Goal: Task Accomplishment & Management: Complete application form

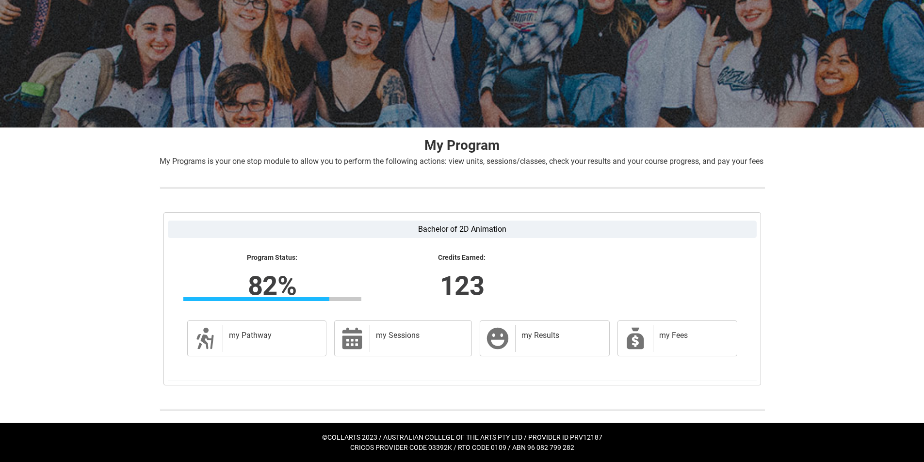
scroll to position [78, 0]
click at [281, 346] on div "my Pathway" at bounding box center [273, 338] width 100 height 27
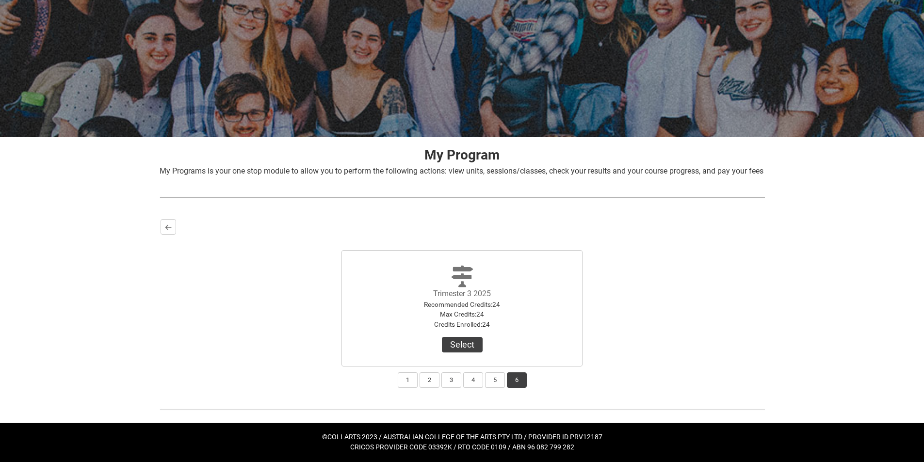
scroll to position [68, 0]
click at [493, 377] on button "5" at bounding box center [495, 380] width 20 height 16
click at [476, 347] on button "View Results" at bounding box center [462, 345] width 66 height 16
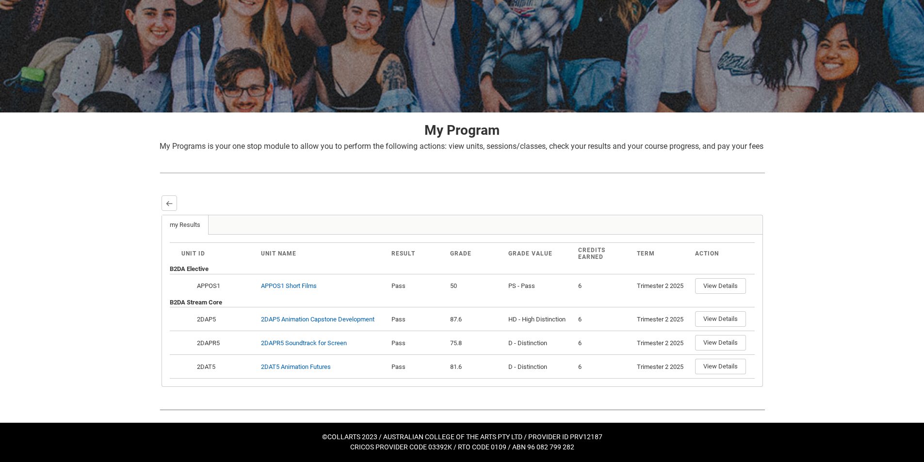
scroll to position [93, 0]
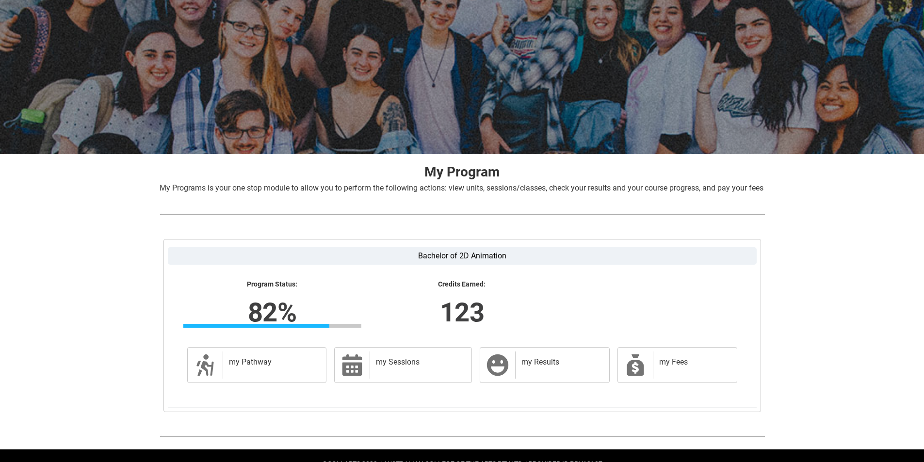
scroll to position [78, 0]
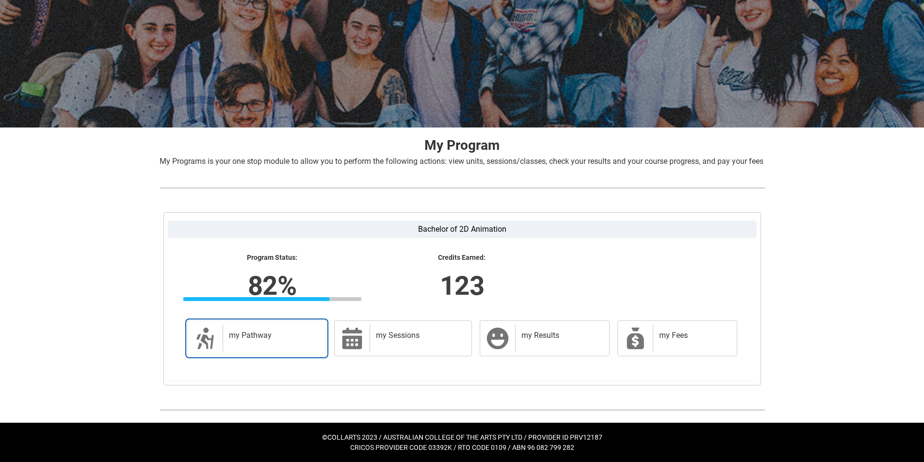
click at [295, 341] on div "my Pathway" at bounding box center [273, 338] width 100 height 27
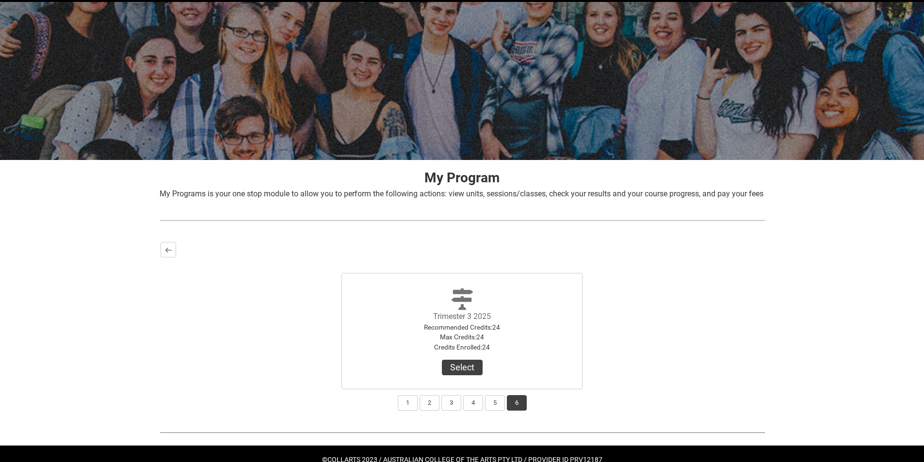
scroll to position [68, 0]
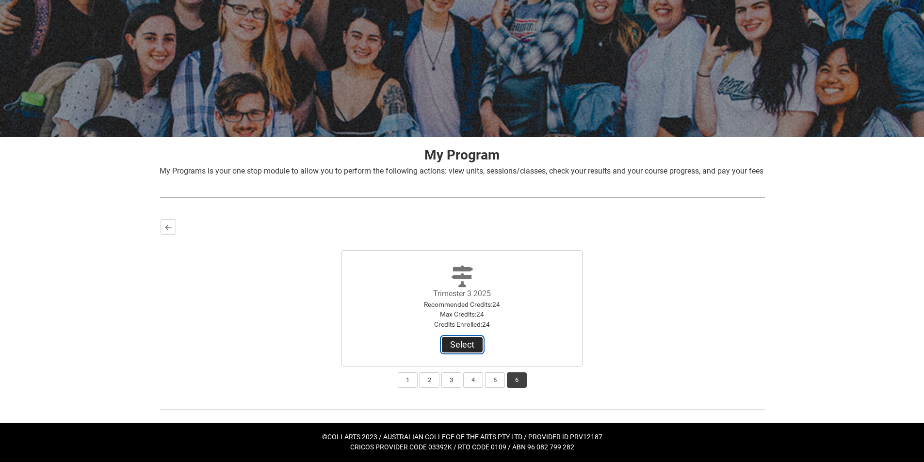
click at [474, 340] on button "Select" at bounding box center [462, 345] width 41 height 16
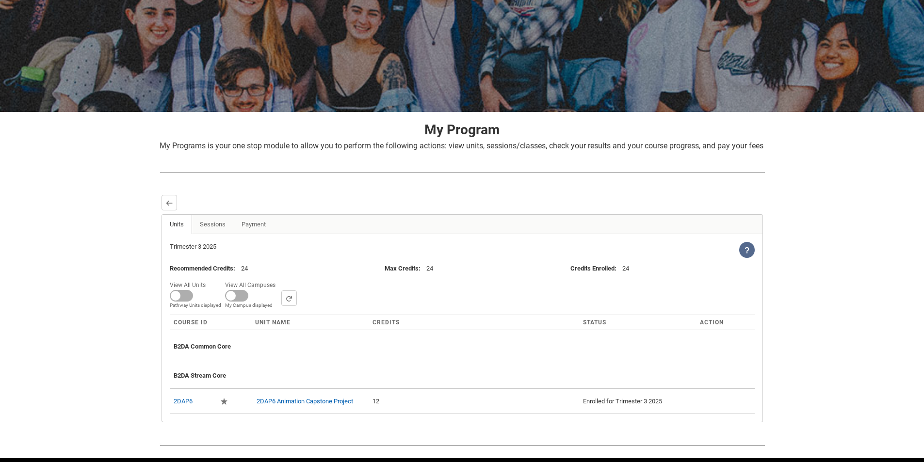
scroll to position [0, 0]
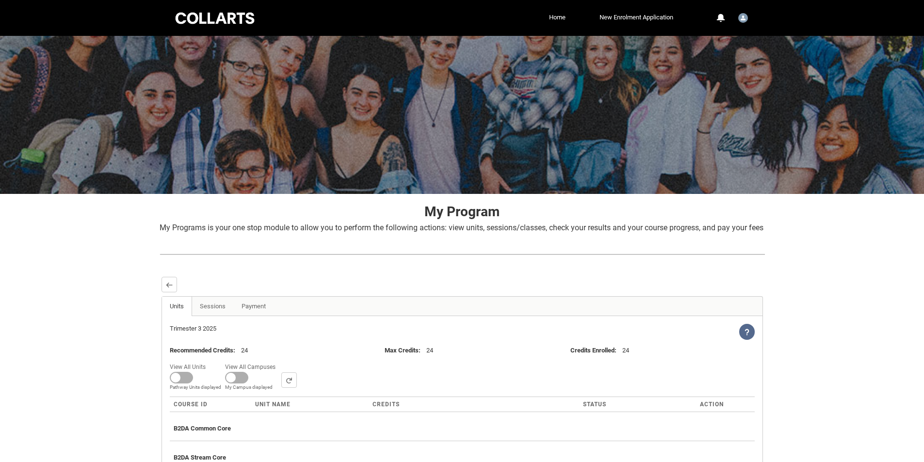
click at [239, 20] on div at bounding box center [215, 18] width 82 height 15
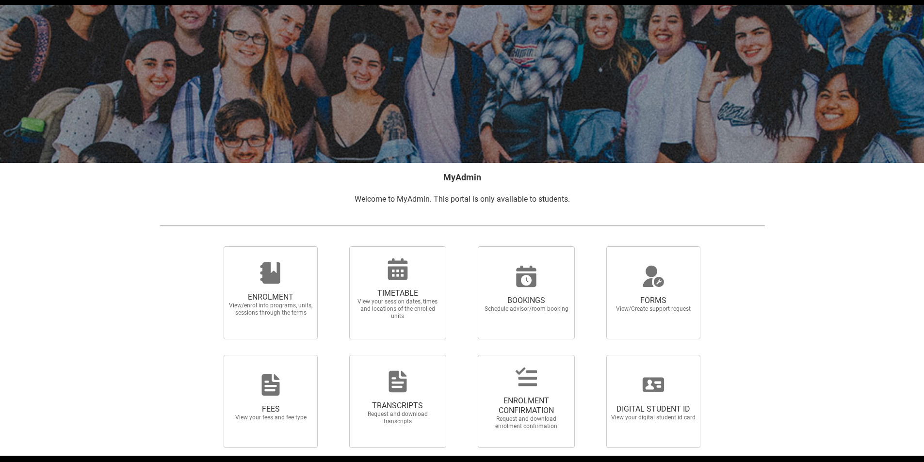
scroll to position [48, 0]
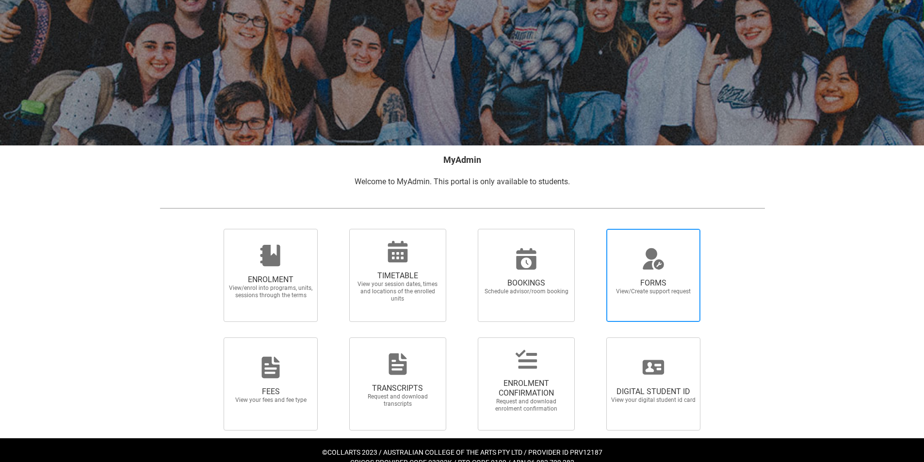
click at [658, 265] on icon at bounding box center [652, 258] width 23 height 23
click at [594, 229] on input "FORMS View/Create support request" at bounding box center [594, 228] width 0 height 0
radio input "true"
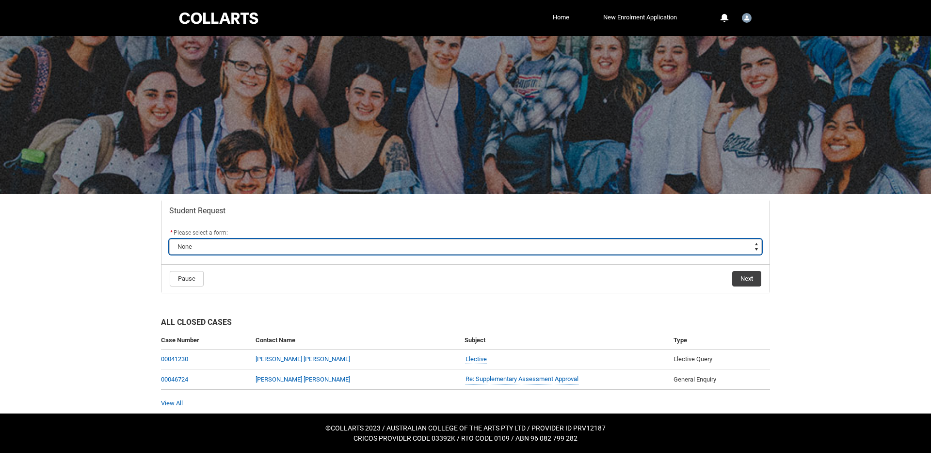
click at [343, 248] on select "--None-- Academic Transcript Application to Appeal Assignment Extension Change …" at bounding box center [465, 247] width 592 height 16
type lightning-select "Enrolment_Variation_Choice"
click at [169, 239] on select "--None-- Academic Transcript Application to Appeal Assignment Extension Change …" at bounding box center [465, 247] width 592 height 16
select select "Enrolment_Variation_Choice"
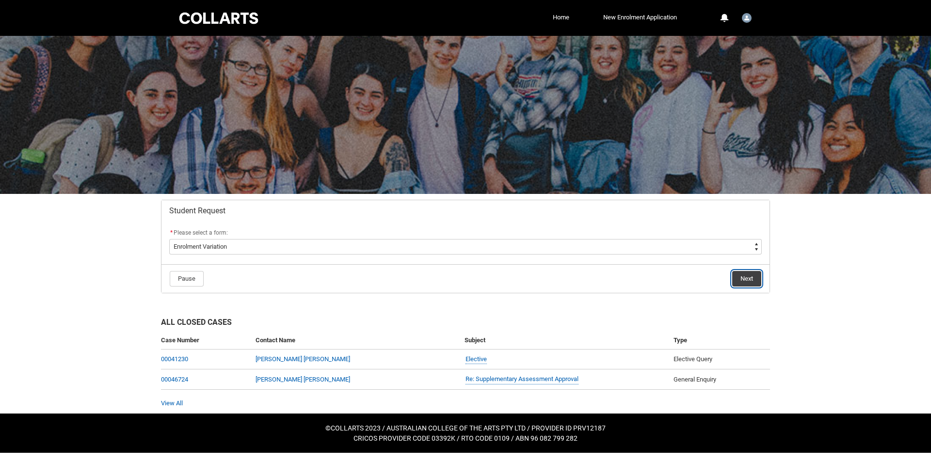
click at [745, 279] on button "Next" at bounding box center [746, 279] width 29 height 16
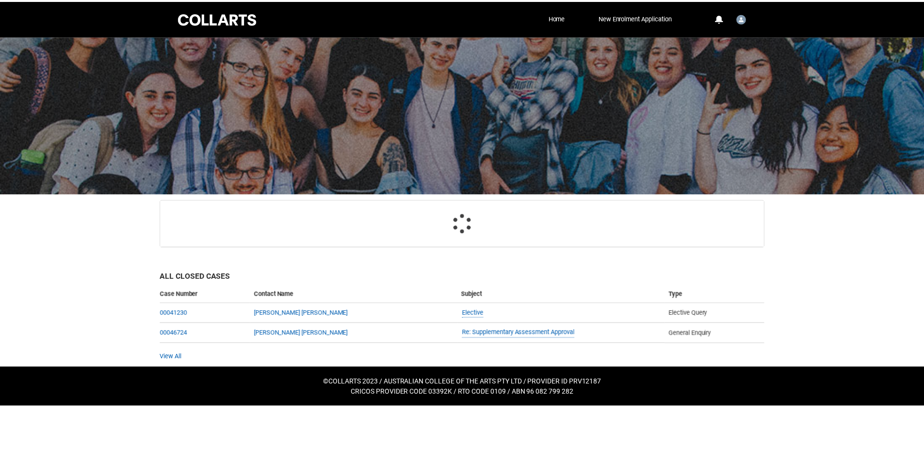
scroll to position [103, 0]
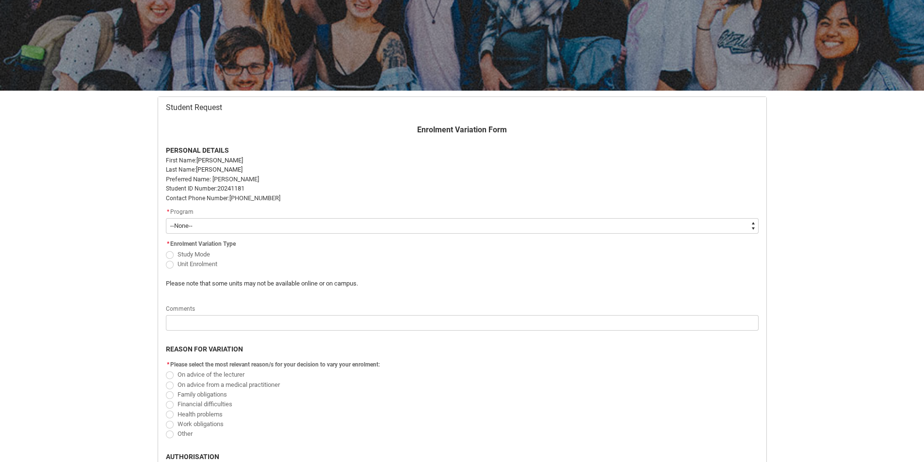
click at [228, 233] on select "--None-- Bachelor of 2D Animation" at bounding box center [462, 226] width 592 height 16
type lightning-select "recordPicklist_ProgramEnrollment.a0jI7000000AKyLIAW"
click at [166, 218] on select "--None-- Bachelor of 2D Animation" at bounding box center [462, 226] width 592 height 16
select select "recordPicklist_ProgramEnrollment.a0jI7000000AKyLIAW"
click at [169, 255] on span "Redu_Student_Request flow" at bounding box center [170, 255] width 8 height 8
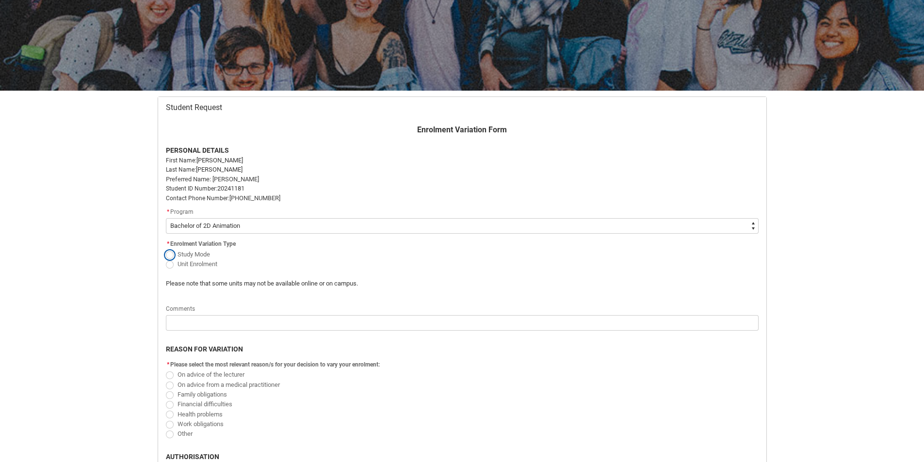
click at [166, 249] on input "Study Mode" at bounding box center [165, 249] width 0 height 0
radio input "true"
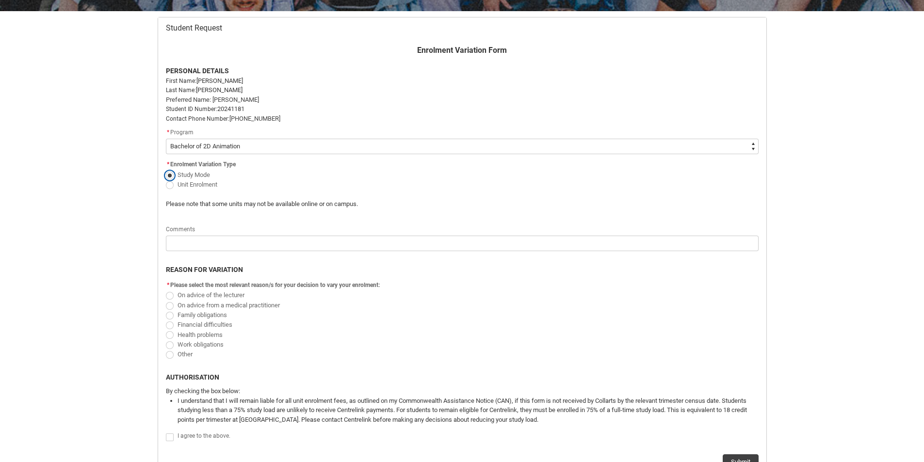
scroll to position [200, 0]
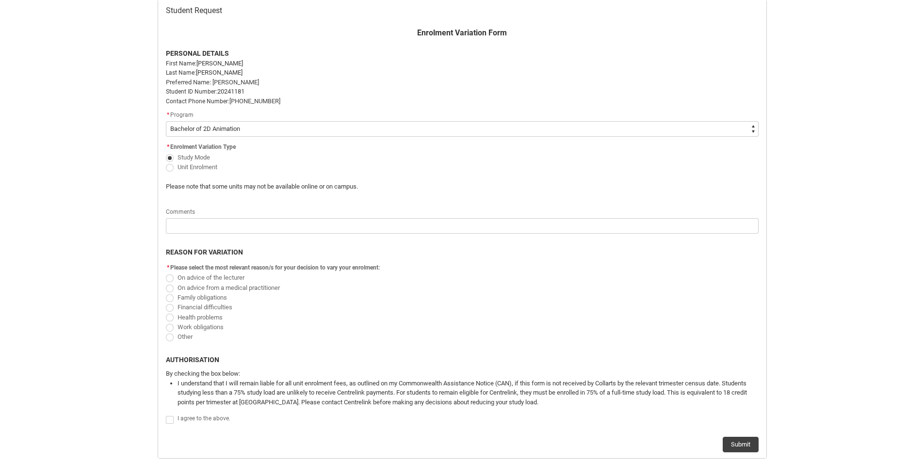
click at [223, 298] on span "Family obligations" at bounding box center [201, 297] width 49 height 7
click at [166, 292] on input "Family obligations" at bounding box center [165, 292] width 0 height 0
radio input "true"
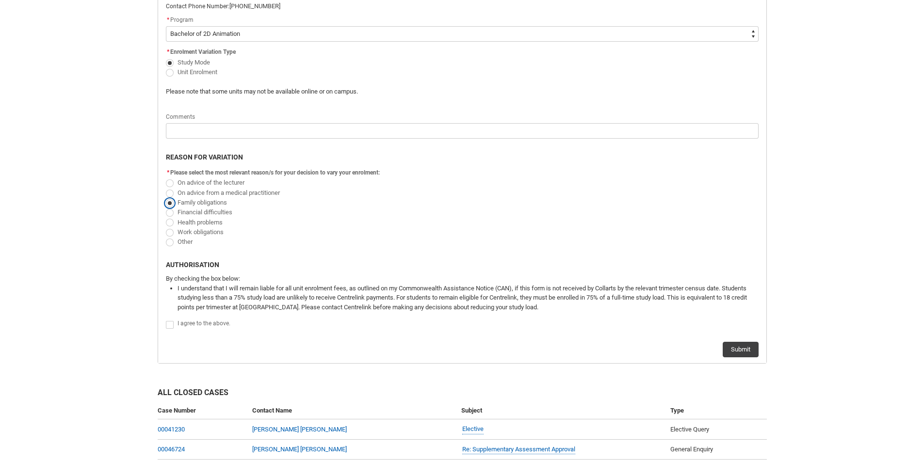
scroll to position [297, 0]
click at [171, 321] on span "Redu_Student_Request flow" at bounding box center [170, 323] width 8 height 8
click at [166, 318] on input "Redu_Student_Request flow" at bounding box center [165, 317] width 0 height 0
type lightning-input "true"
checkbox input "true"
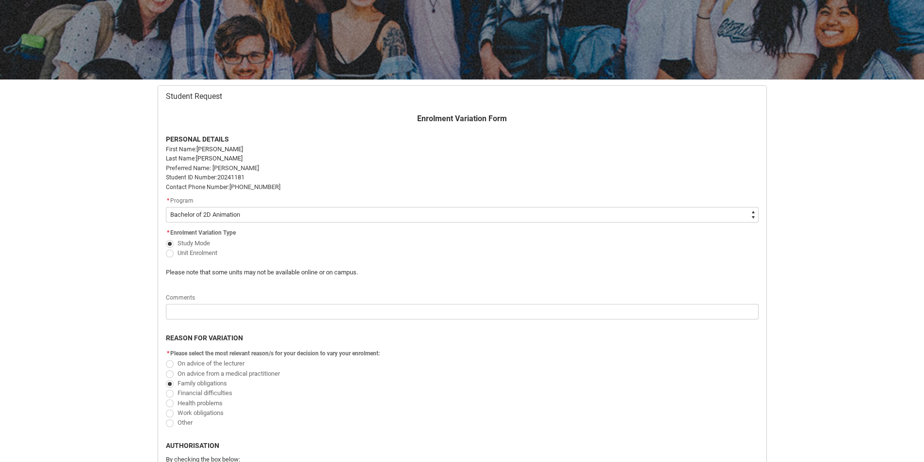
scroll to position [114, 0]
click at [175, 256] on span "Unit Enrolment" at bounding box center [261, 253] width 190 height 10
click at [171, 257] on span "Redu_Student_Request flow" at bounding box center [170, 254] width 8 height 8
click at [166, 248] on input "Unit Enrolment" at bounding box center [165, 248] width 0 height 0
radio input "true"
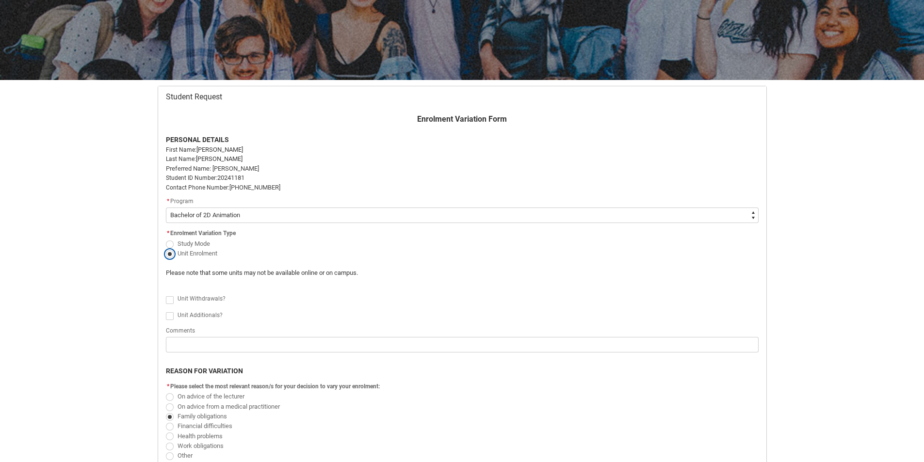
scroll to position [162, 0]
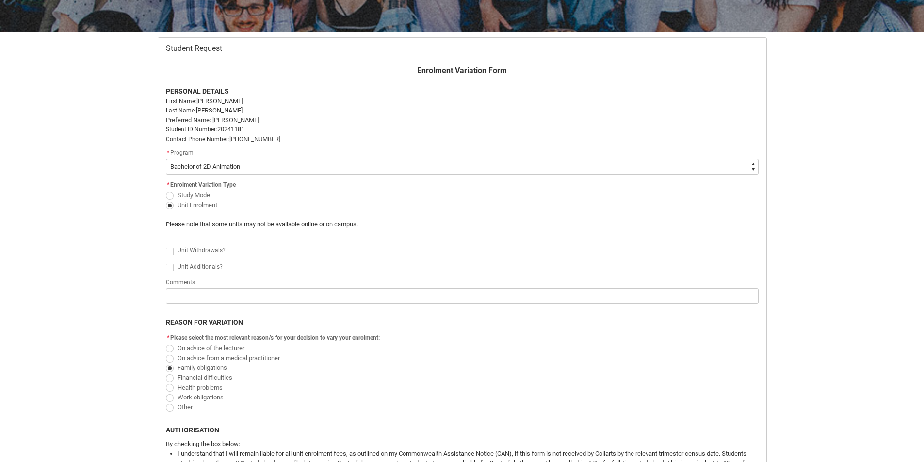
click at [171, 252] on span "Redu_Student_Request flow" at bounding box center [170, 252] width 8 height 8
click at [166, 246] on input "Redu_Student_Request flow" at bounding box center [165, 246] width 0 height 0
type lightning-input "true"
checkbox input "true"
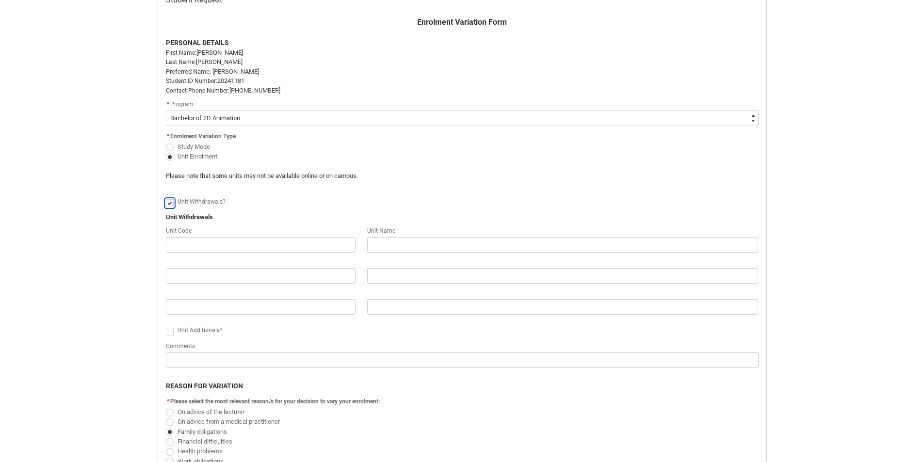
scroll to position [259, 0]
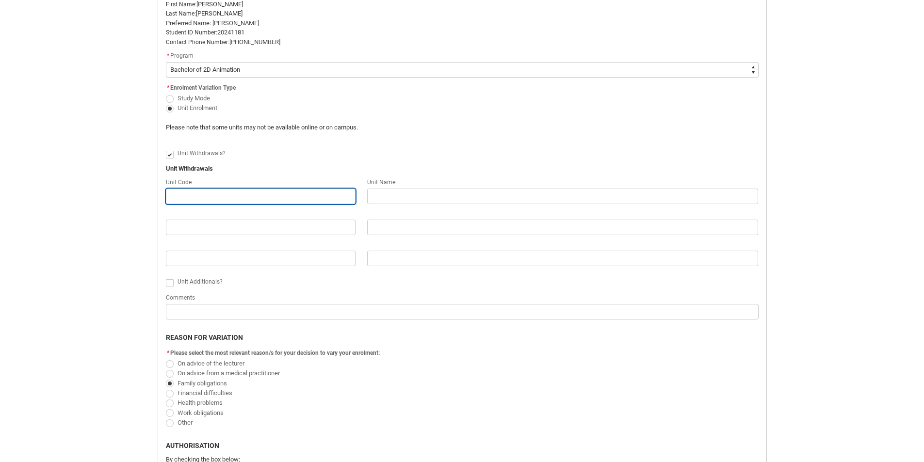
click at [248, 194] on input "Redu_Student_Request flow" at bounding box center [261, 197] width 190 height 16
paste input "2DAP6"
type lightning-primitive-input-simple "2DAP6"
type input "2DAP6"
click at [287, 160] on flowruntime-screen-field "Unit Withdrawals?" at bounding box center [462, 155] width 604 height 16
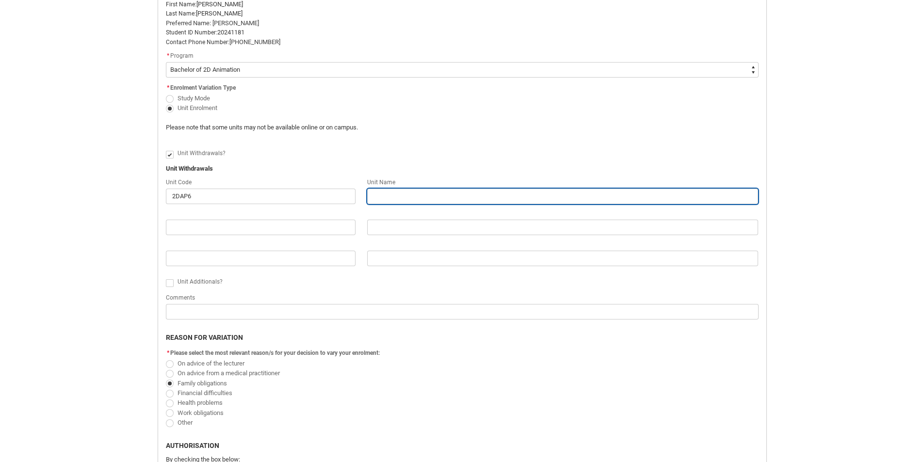
click at [383, 193] on input "Redu_Student_Request flow" at bounding box center [562, 197] width 391 height 16
paste input "Animation Capstone Project"
type lightning-primitive-input-simple "Animation Capstone Project"
type input "Animation Capstone Project"
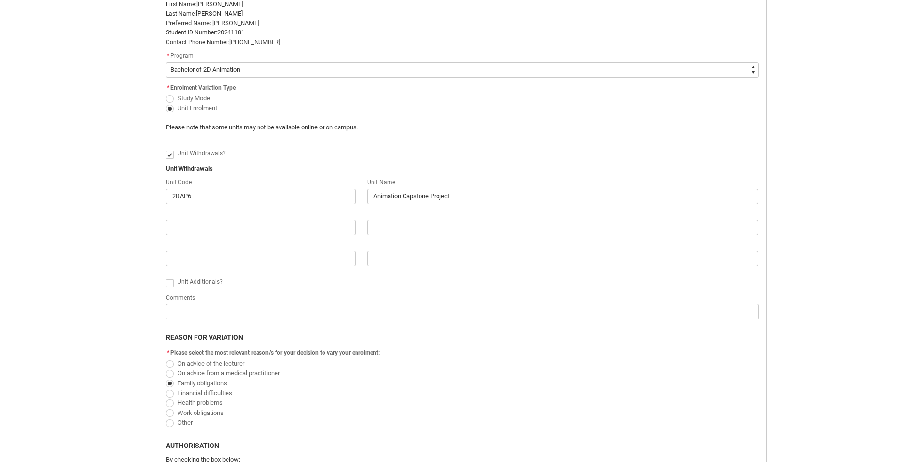
click at [387, 158] on div "Unit Withdrawals?" at bounding box center [467, 154] width 581 height 12
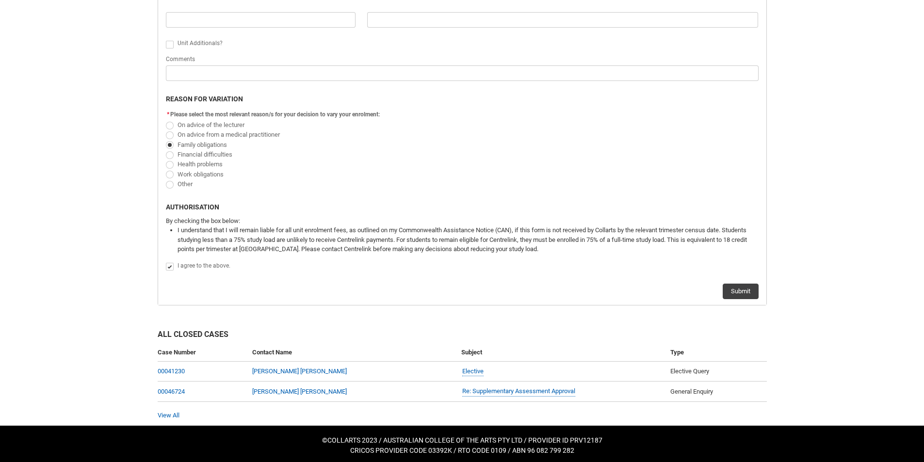
scroll to position [501, 0]
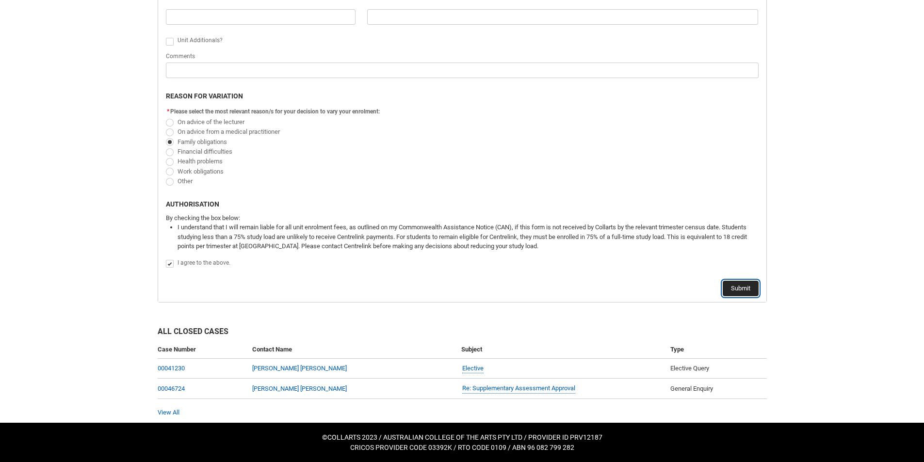
click at [730, 294] on button "Submit" at bounding box center [740, 289] width 36 height 16
